Goal: Task Accomplishment & Management: Manage account settings

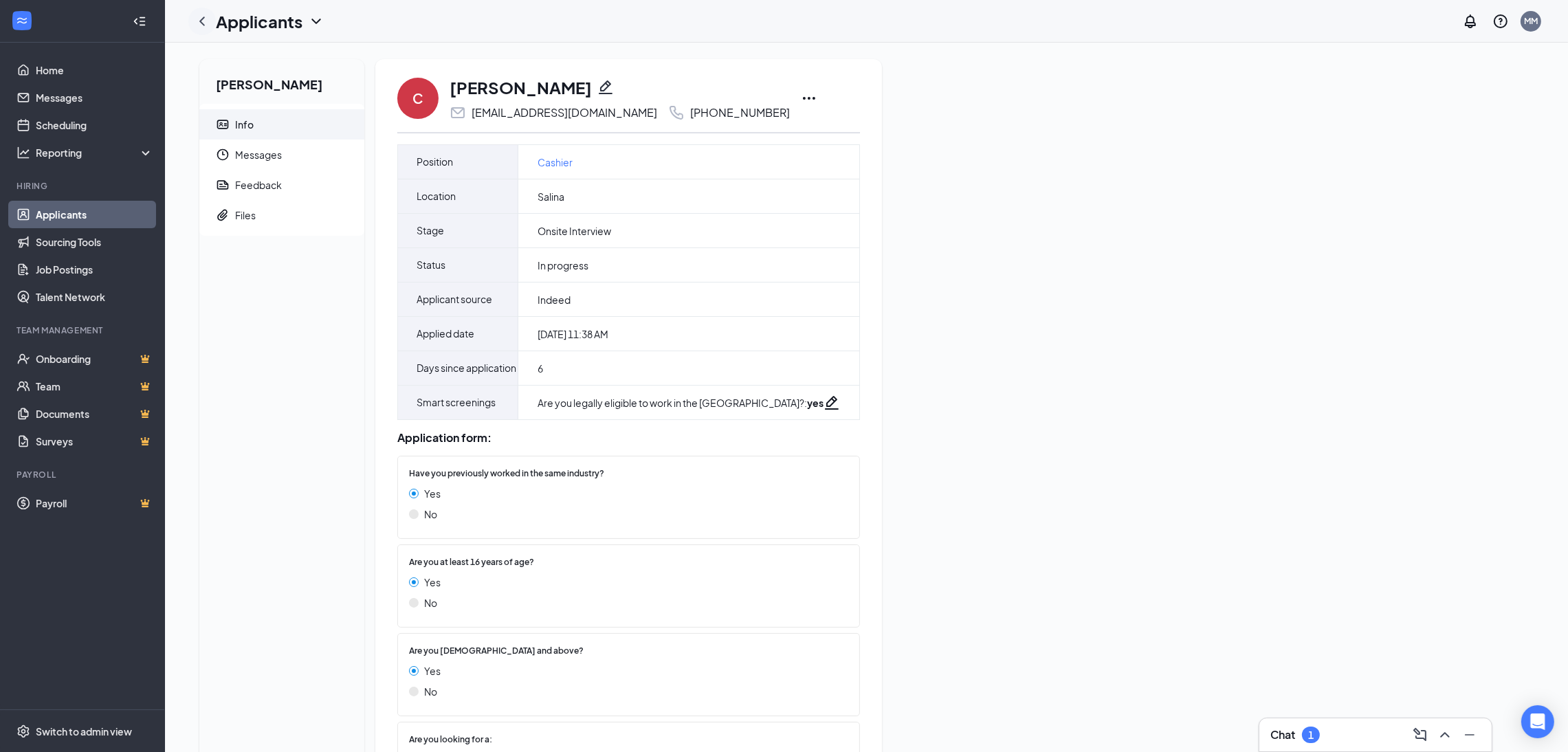
click at [204, 24] on icon "ChevronLeft" at bounding box center [202, 21] width 17 height 17
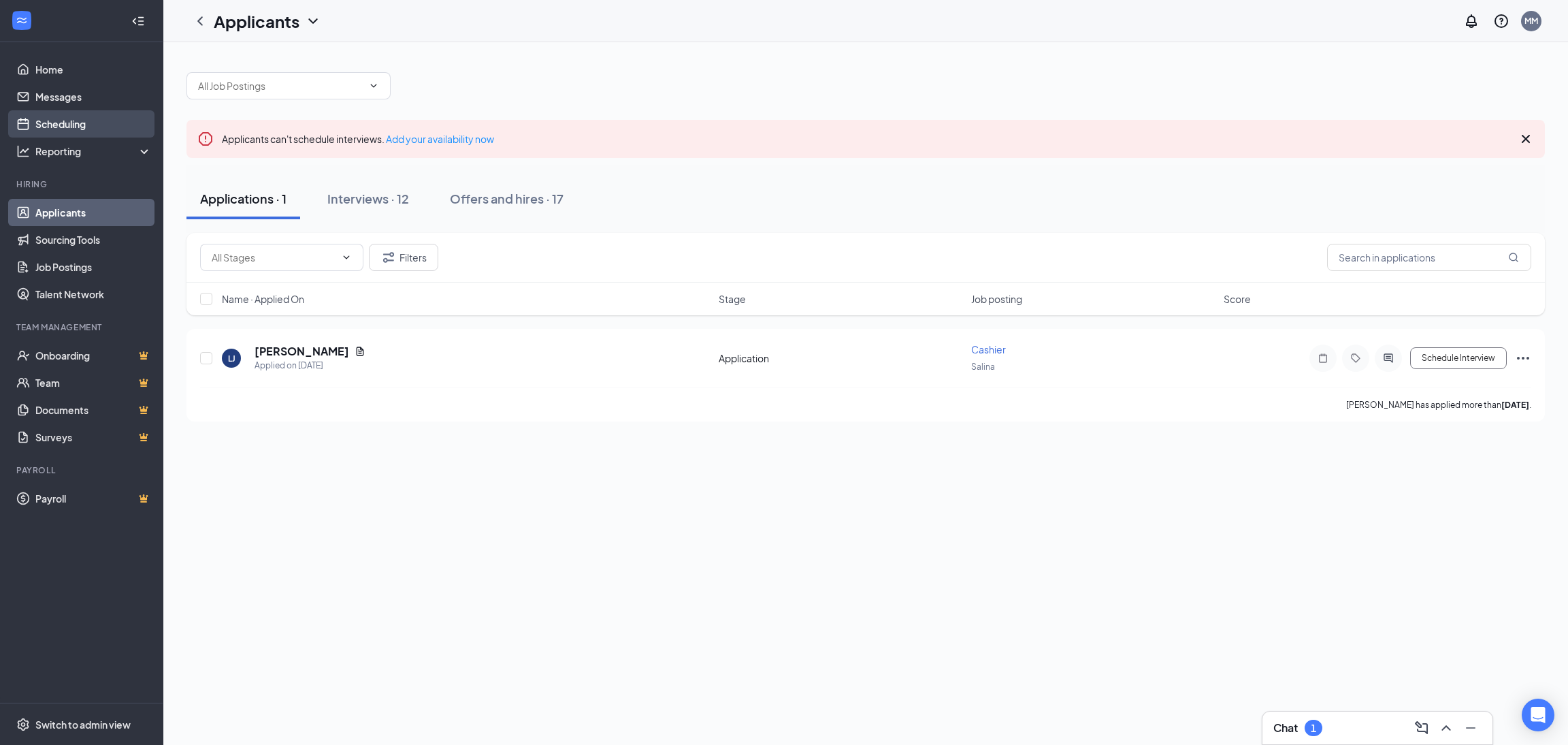
click at [55, 132] on link "Scheduling" at bounding box center [93, 124] width 116 height 27
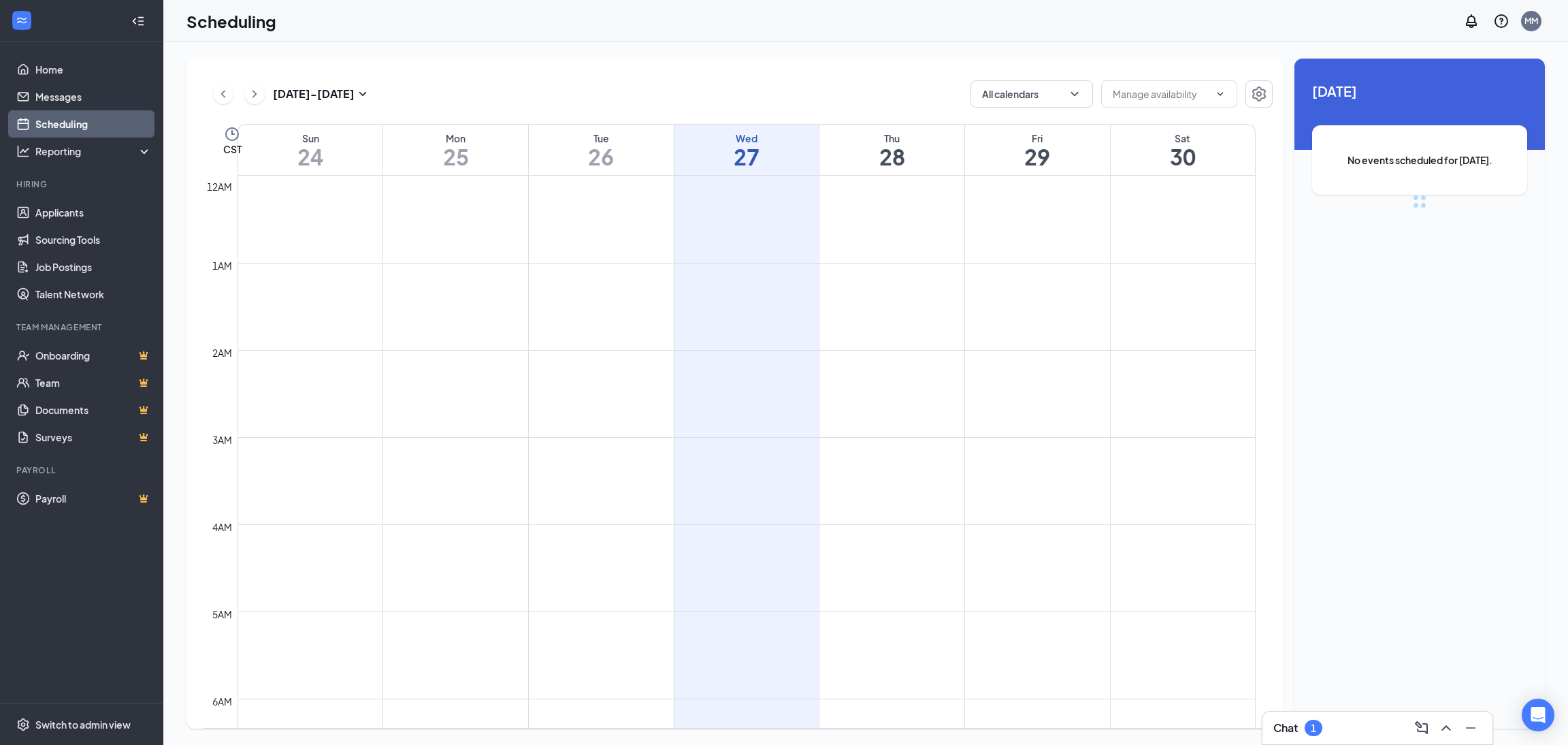
scroll to position [668, 0]
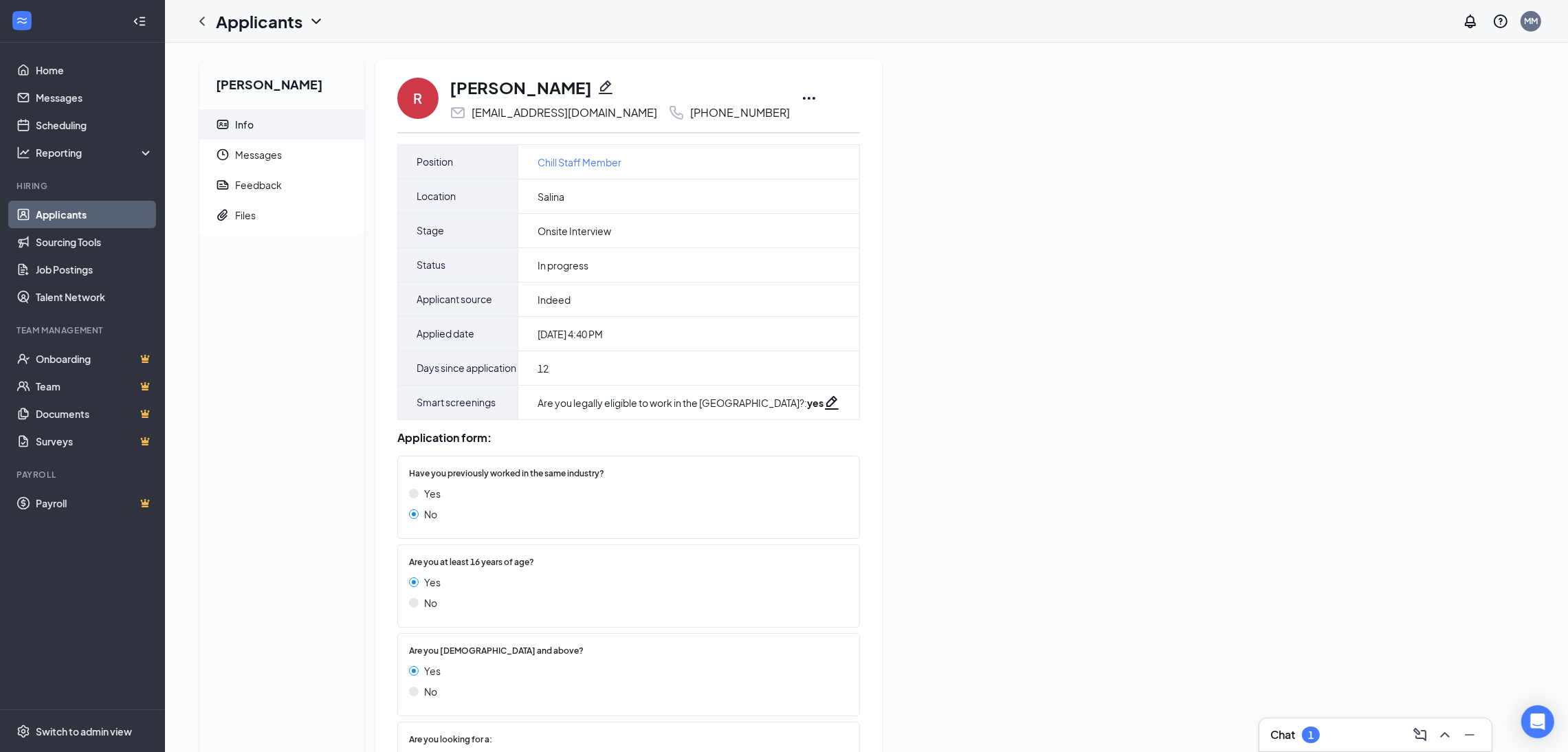
click at [71, 224] on link "Applicants" at bounding box center [94, 214] width 117 height 27
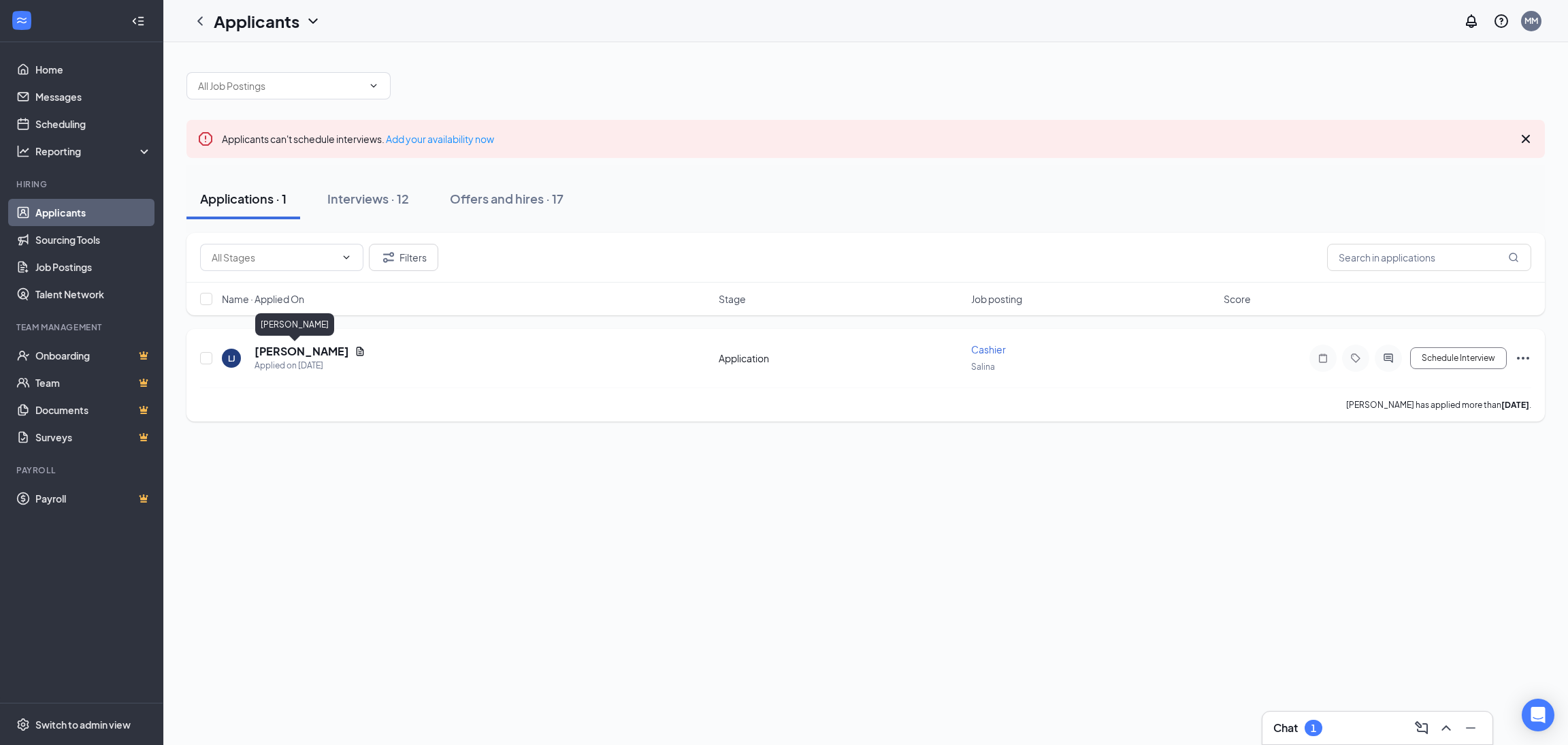
click at [288, 351] on h5 "[PERSON_NAME]" at bounding box center [302, 351] width 95 height 15
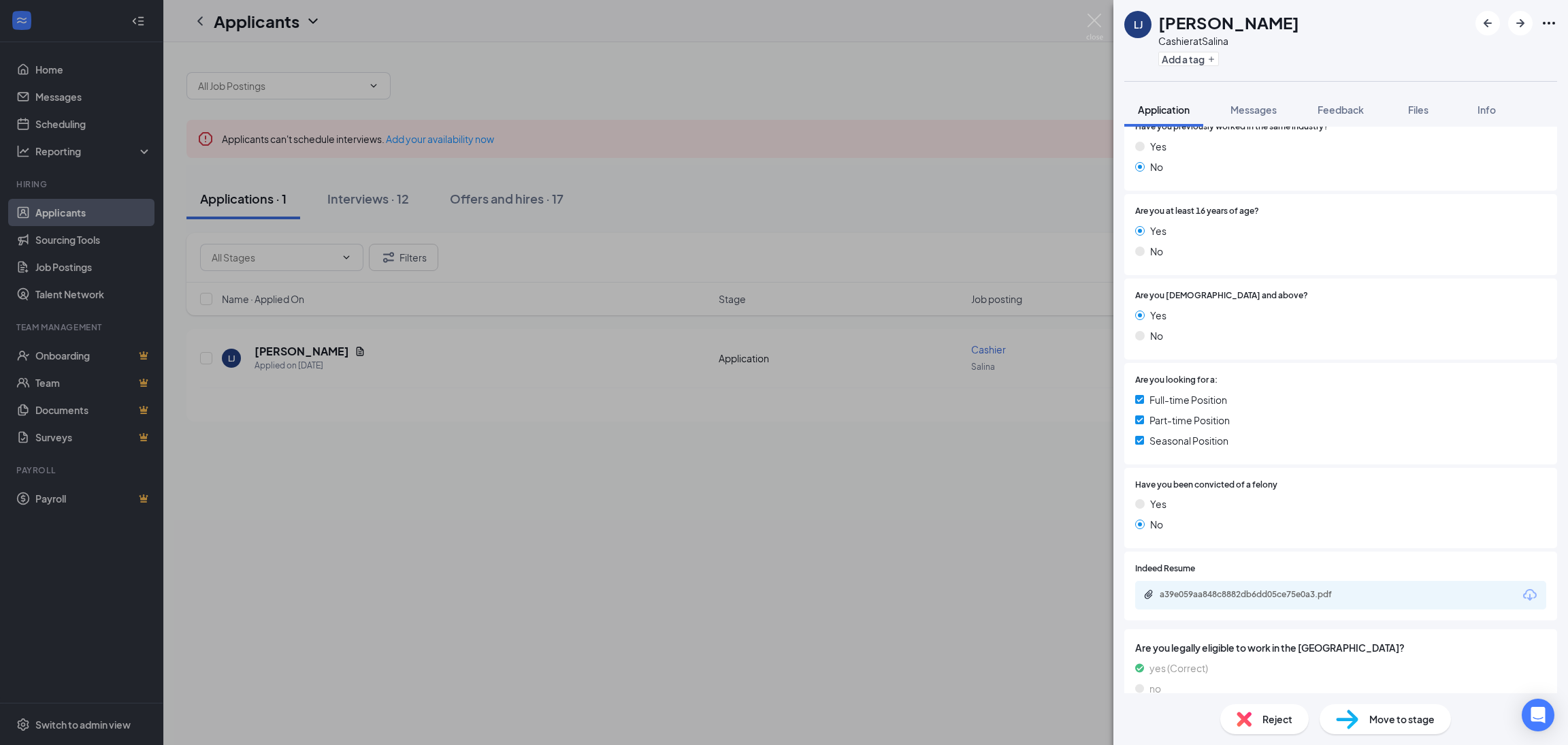
scroll to position [238, 0]
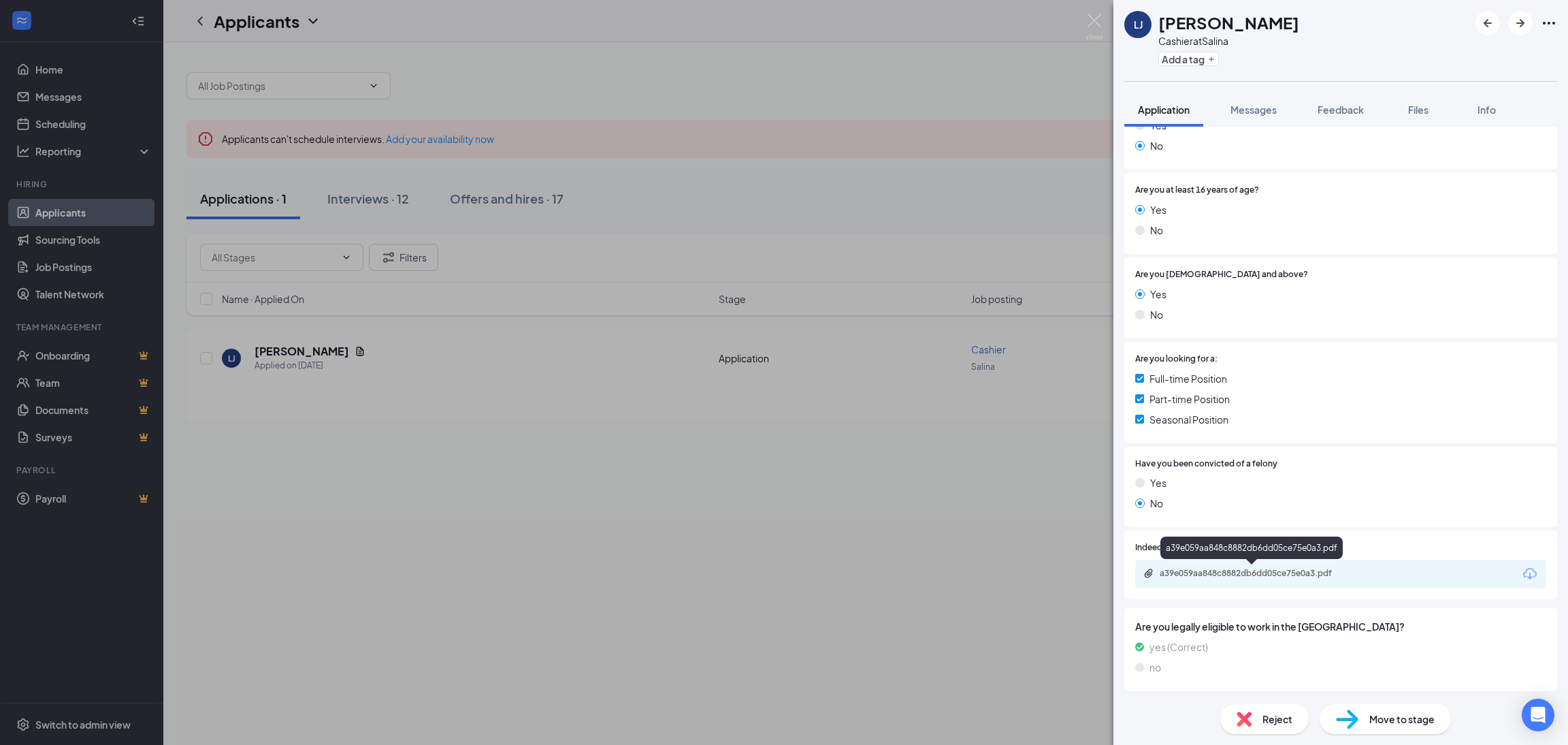
click at [1263, 572] on div "a39e059aa848c8882db6dd05ce75e0a3.pdf" at bounding box center [1255, 574] width 190 height 11
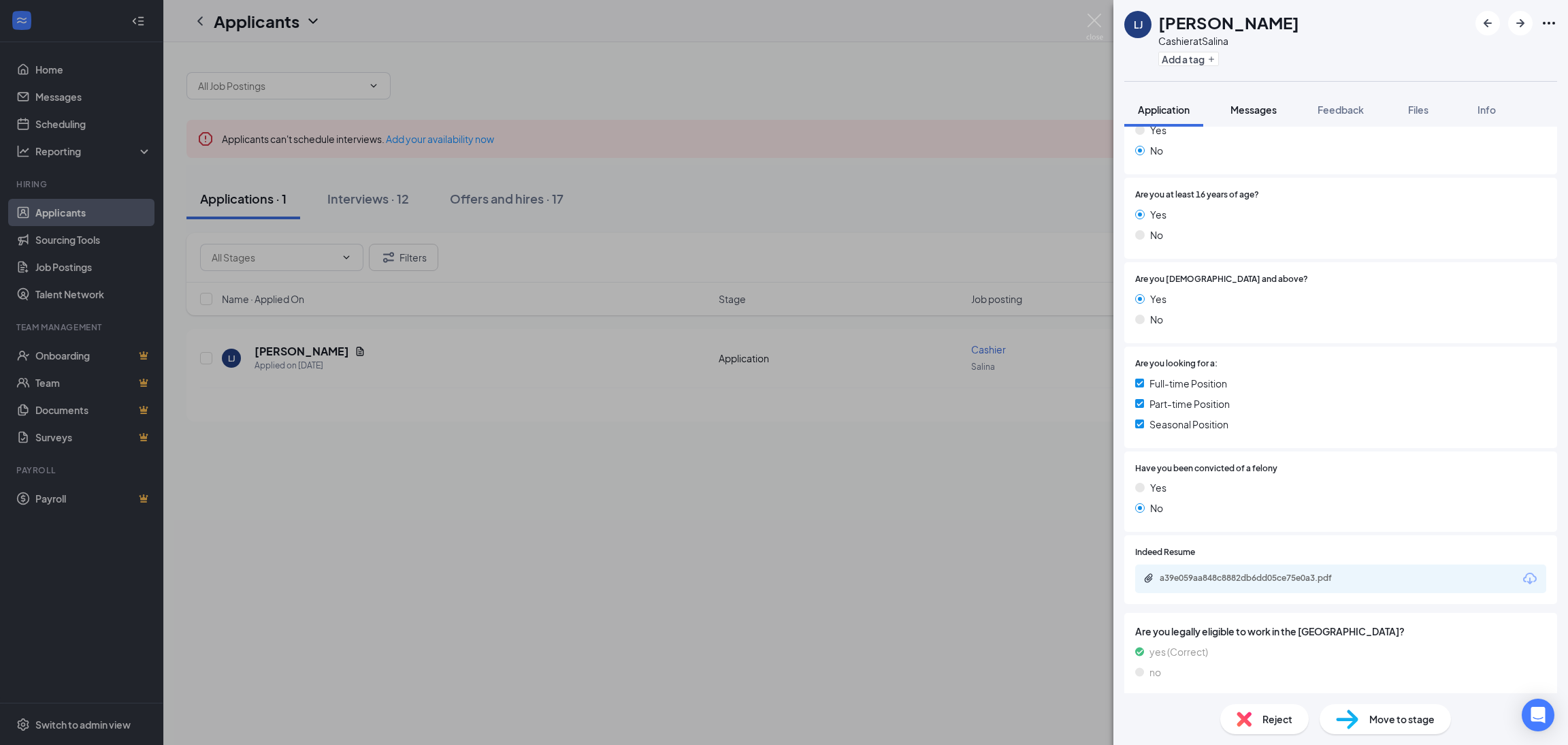
click at [1251, 108] on span "Messages" at bounding box center [1254, 109] width 46 height 12
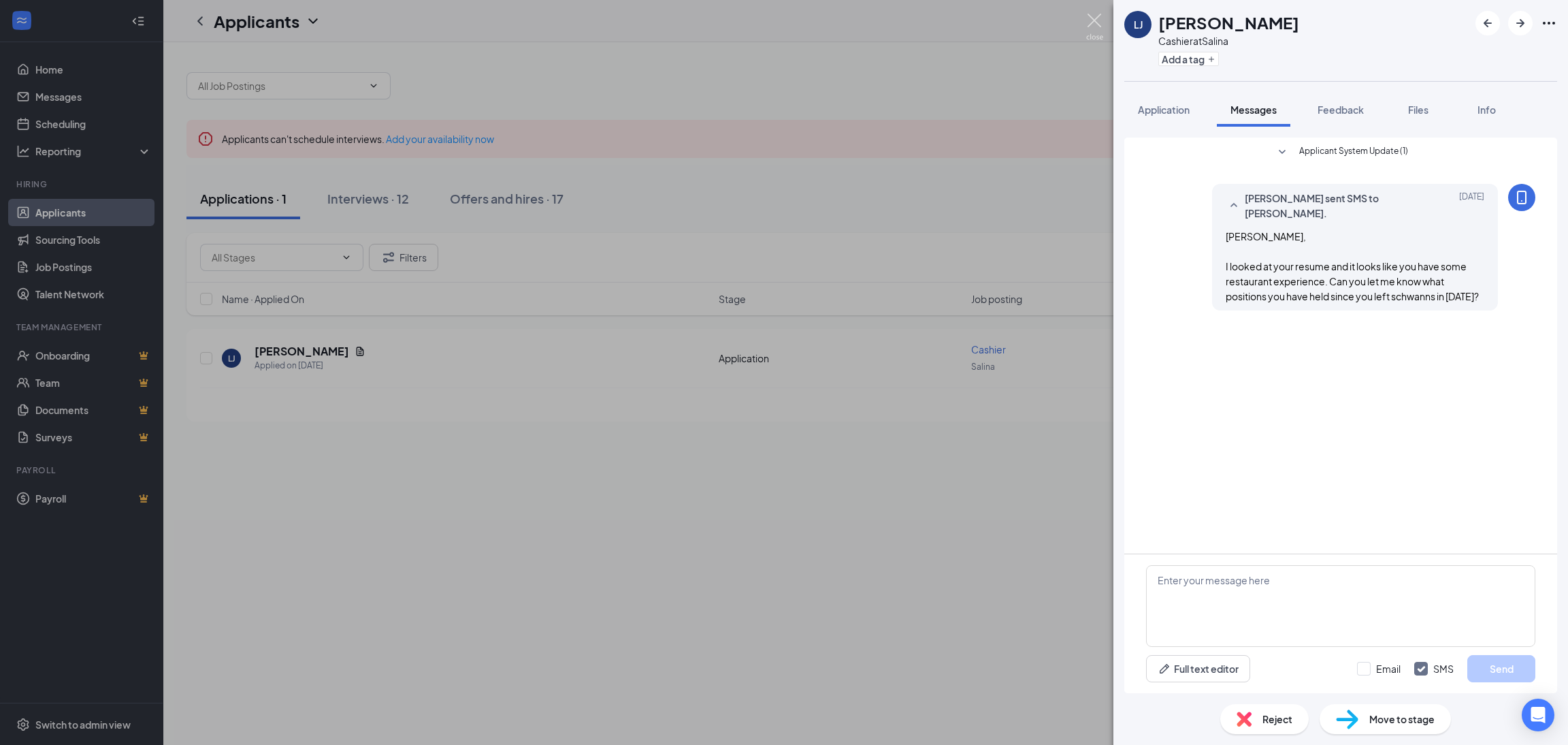
click at [1088, 21] on img at bounding box center [1094, 26] width 17 height 26
